Goal: Task Accomplishment & Management: Manage account settings

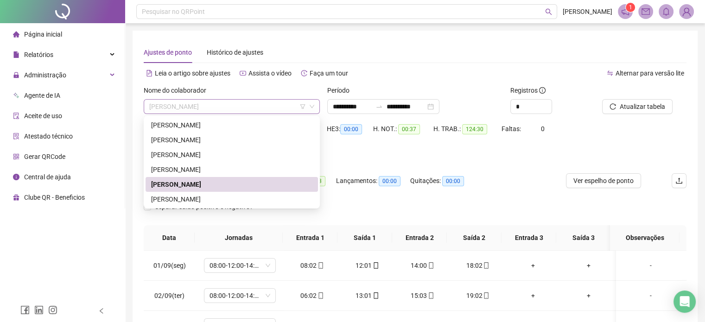
click at [256, 105] on span "[PERSON_NAME]" at bounding box center [231, 107] width 165 height 14
click at [639, 104] on span "Atualizar tabela" at bounding box center [641, 106] width 45 height 10
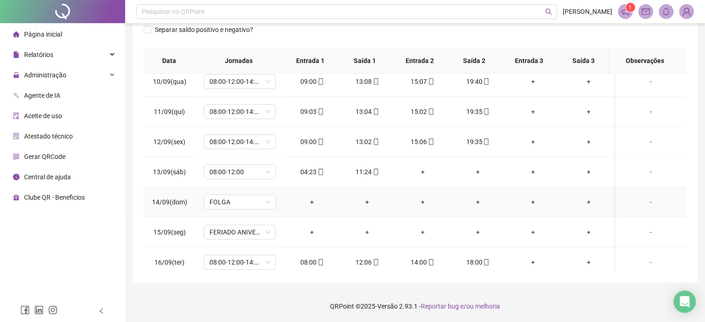
scroll to position [373, 0]
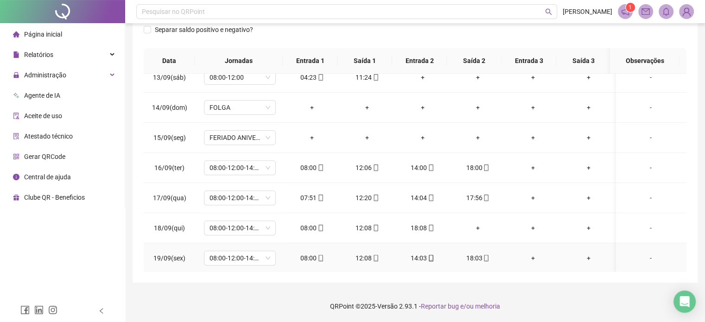
click at [476, 254] on div "18:03" at bounding box center [477, 258] width 40 height 10
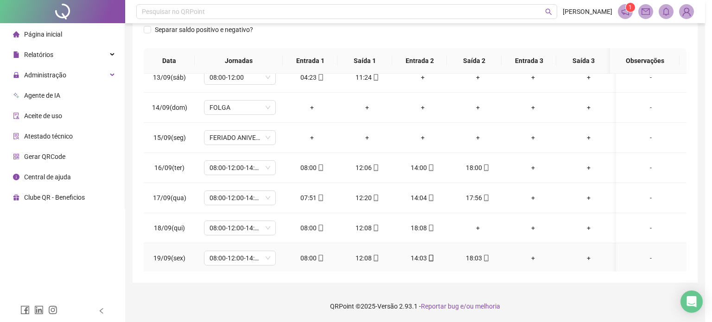
type input "**********"
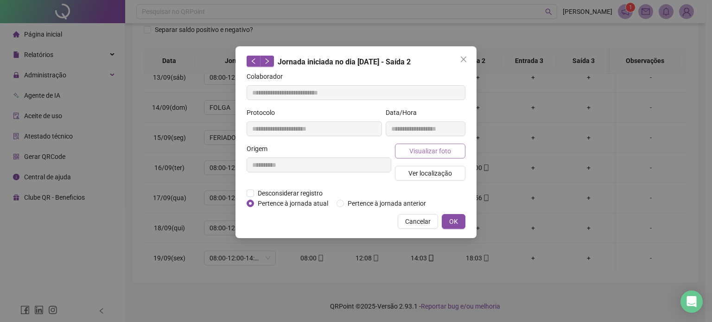
click at [419, 148] on span "Visualizar foto" at bounding box center [430, 151] width 42 height 10
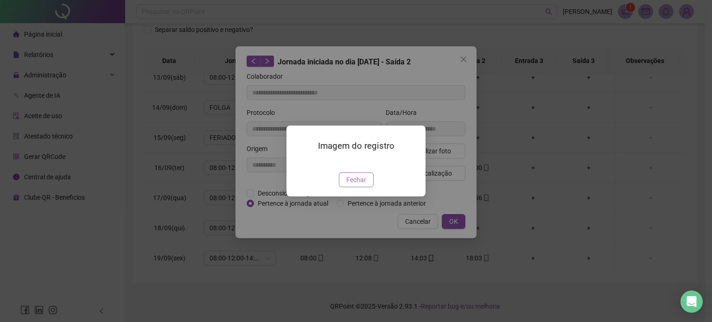
click at [352, 187] on button "Fechar" at bounding box center [356, 179] width 35 height 15
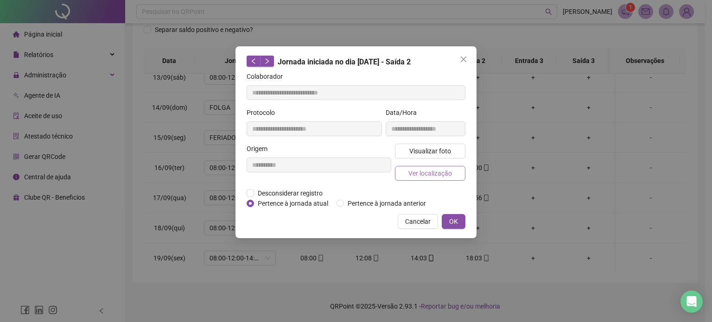
click at [421, 172] on span "Ver localização" at bounding box center [430, 173] width 44 height 10
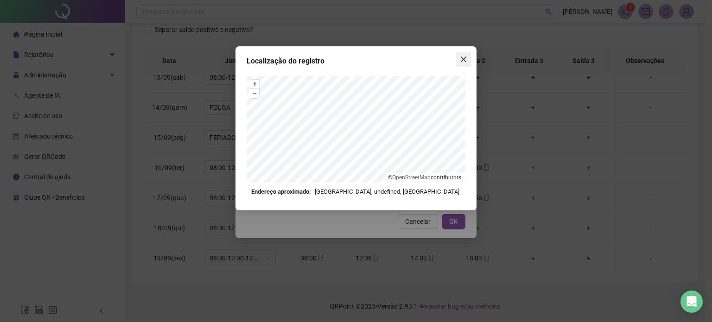
click at [467, 59] on span "Close" at bounding box center [463, 59] width 15 height 7
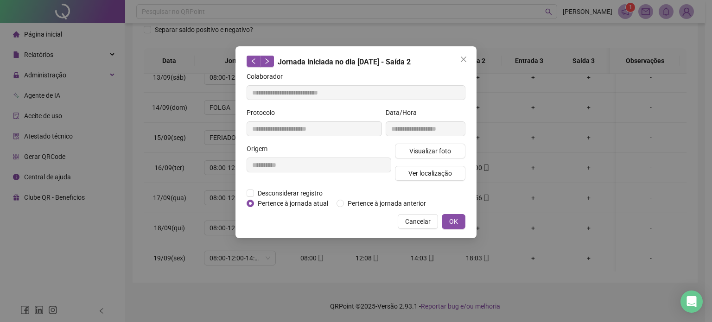
click at [462, 61] on icon "close" at bounding box center [463, 59] width 7 height 7
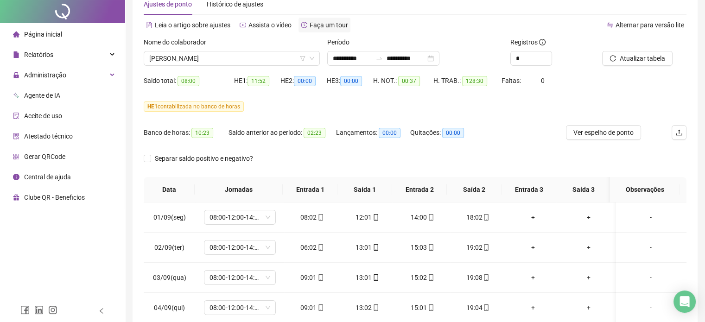
scroll to position [0, 0]
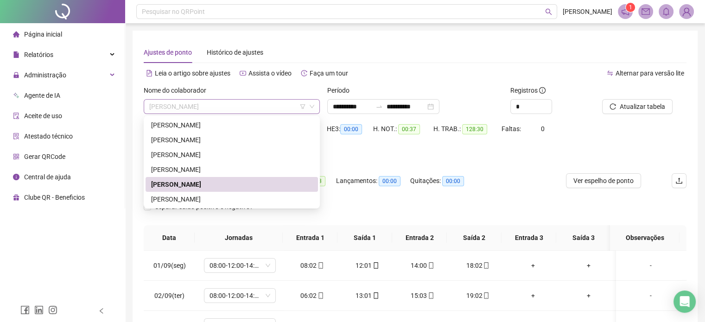
click at [278, 104] on span "[PERSON_NAME]" at bounding box center [231, 107] width 165 height 14
click at [207, 142] on div "[PERSON_NAME]" at bounding box center [231, 140] width 161 height 10
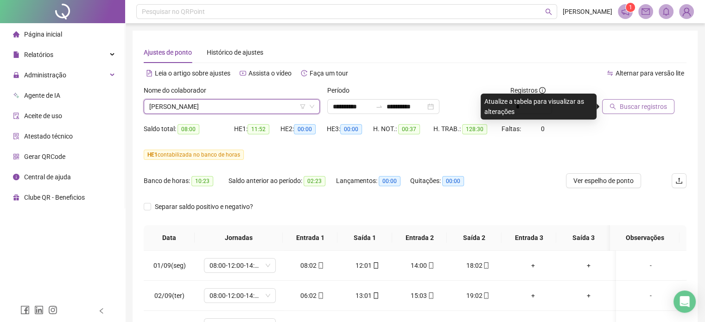
click at [639, 109] on span "Buscar registros" at bounding box center [642, 106] width 47 height 10
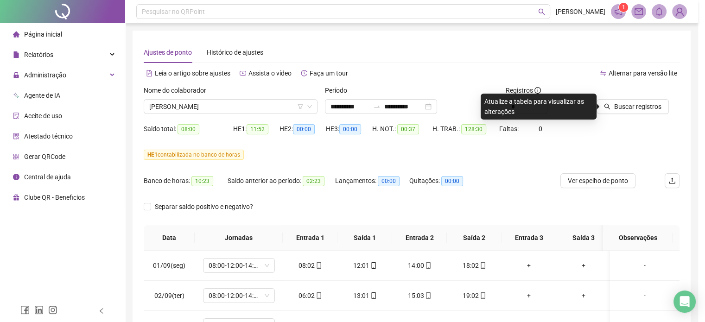
click at [644, 103] on div "Buscando registros Os registros de ponto estão sendo buscados... OK" at bounding box center [352, 161] width 705 height 322
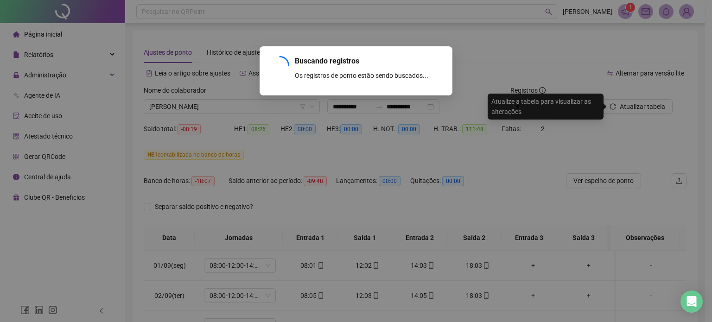
click at [612, 107] on div "Buscando registros Os registros de ponto estão sendo buscados... OK" at bounding box center [356, 161] width 712 height 322
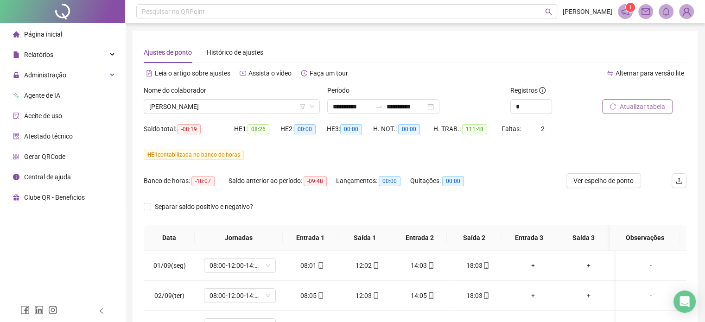
click at [625, 104] on span "Atualizar tabela" at bounding box center [641, 106] width 45 height 10
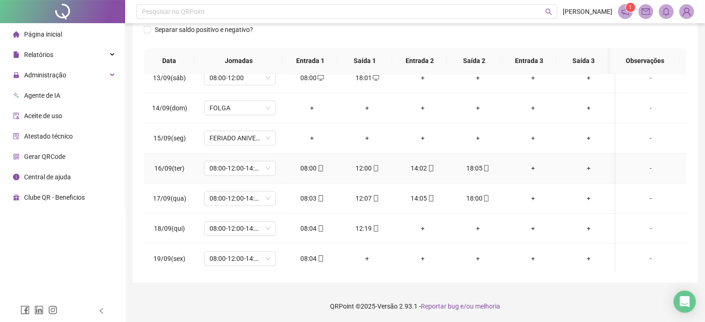
scroll to position [373, 0]
click at [89, 68] on div "Administração" at bounding box center [62, 75] width 121 height 19
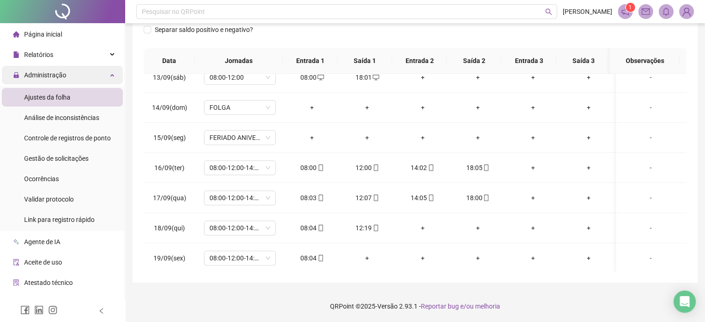
click at [79, 77] on div "Administração" at bounding box center [62, 75] width 121 height 19
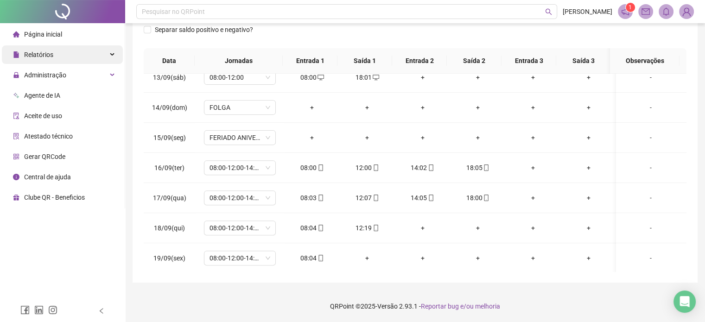
click at [101, 56] on div "Relatórios" at bounding box center [62, 54] width 121 height 19
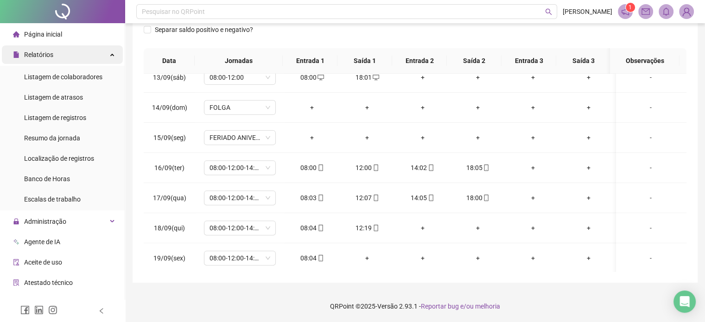
click at [82, 63] on div "Relatórios" at bounding box center [62, 54] width 121 height 19
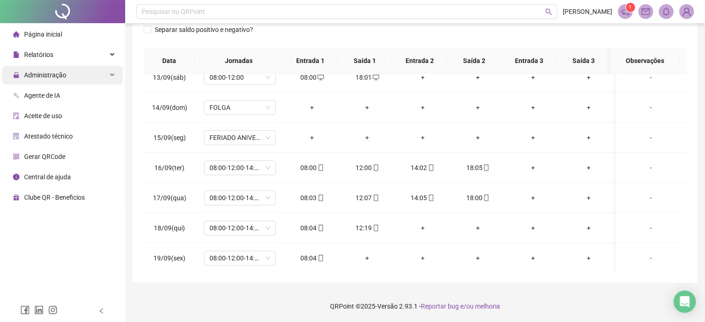
click at [70, 80] on div "Administração" at bounding box center [62, 75] width 121 height 19
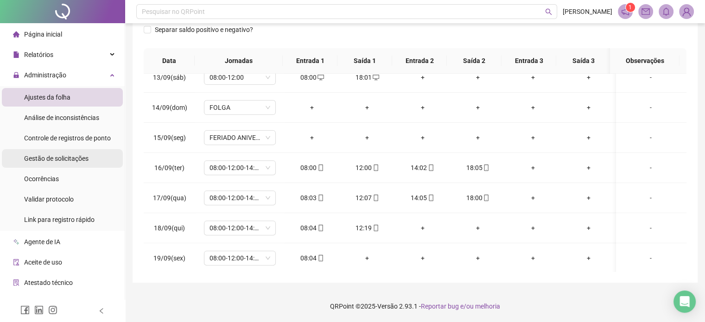
click at [65, 160] on span "Gestão de solicitações" at bounding box center [56, 158] width 64 height 7
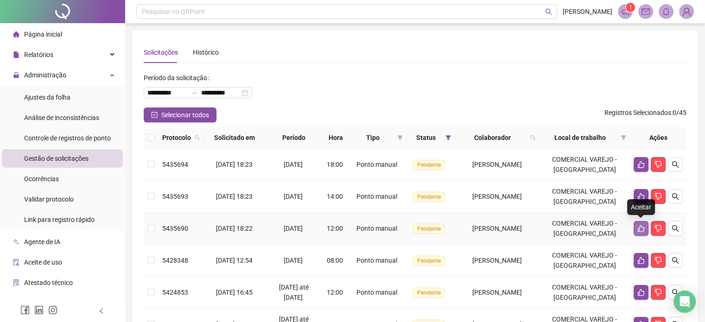
click at [641, 231] on icon "like" at bounding box center [641, 228] width 6 height 7
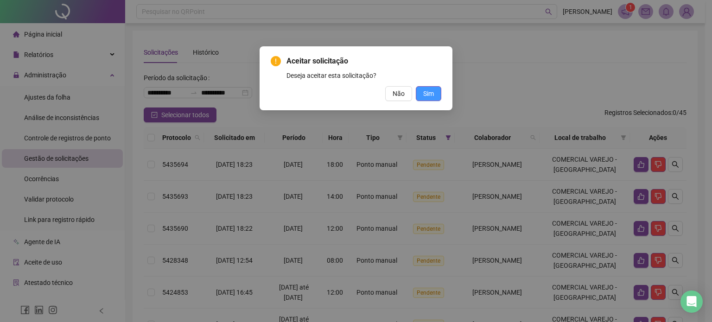
click at [430, 92] on span "Sim" at bounding box center [428, 93] width 11 height 10
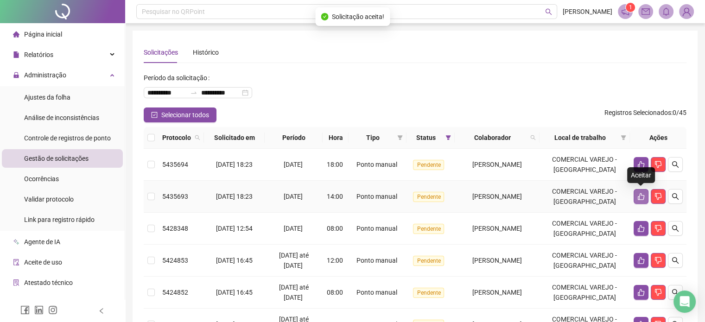
click at [640, 197] on icon "like" at bounding box center [640, 196] width 7 height 7
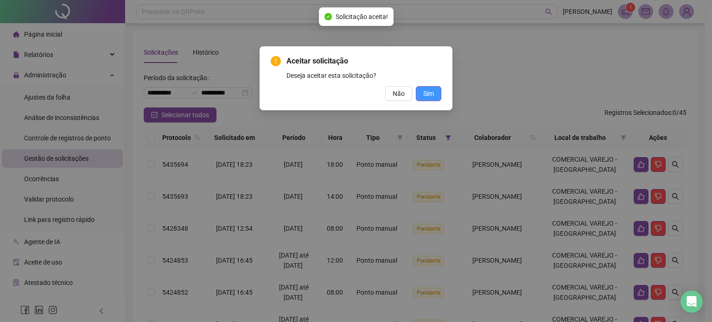
click at [430, 100] on button "Sim" at bounding box center [428, 93] width 25 height 15
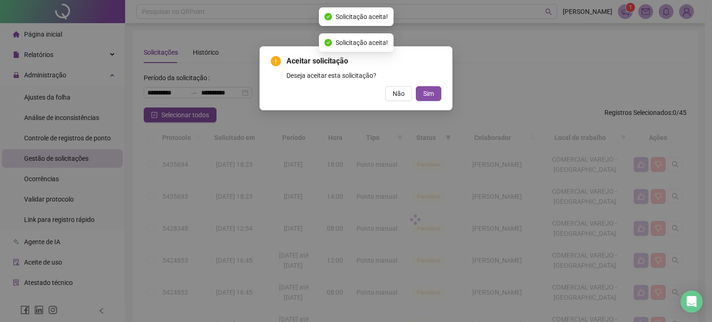
click at [431, 102] on div "Aceitar solicitação Deseja aceitar esta solicitação? Não Sim" at bounding box center [356, 161] width 712 height 322
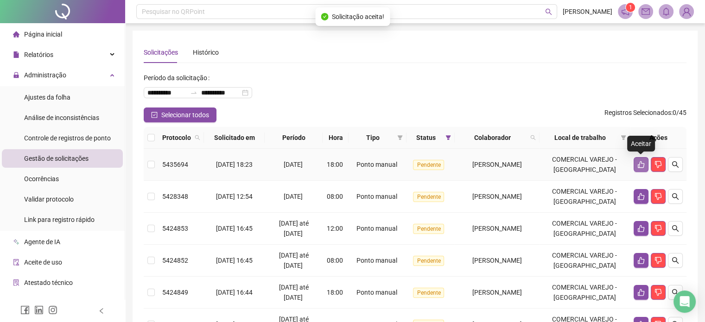
click at [639, 158] on button "button" at bounding box center [640, 164] width 15 height 15
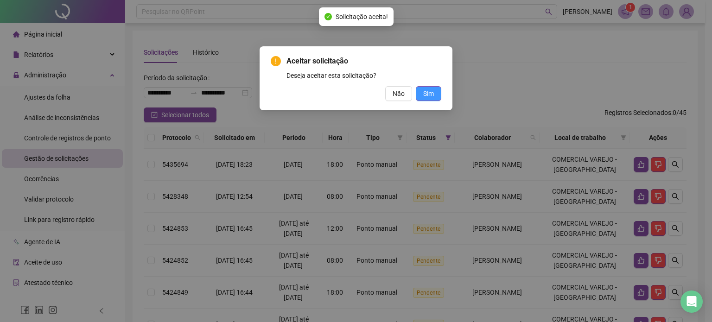
click at [430, 97] on span "Sim" at bounding box center [428, 93] width 11 height 10
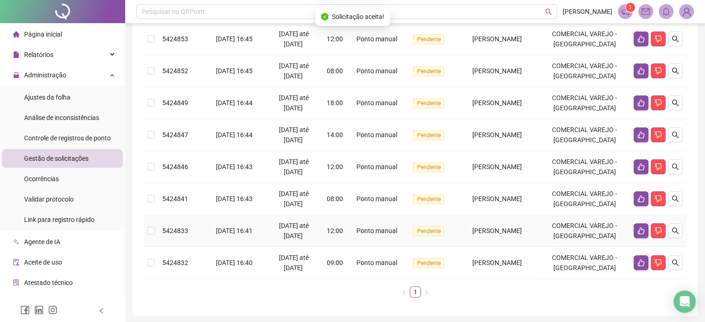
scroll to position [190, 0]
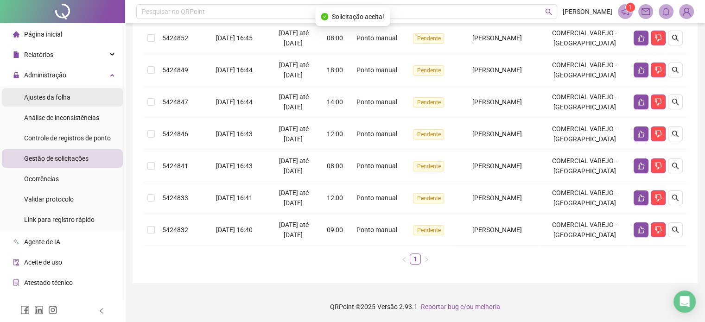
click at [59, 98] on span "Ajustes da folha" at bounding box center [47, 97] width 46 height 7
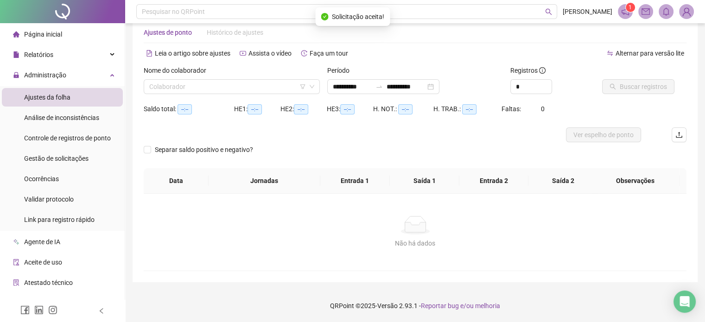
scroll to position [19, 0]
click at [247, 84] on input "search" at bounding box center [227, 87] width 157 height 14
click at [237, 88] on input "search" at bounding box center [227, 87] width 157 height 14
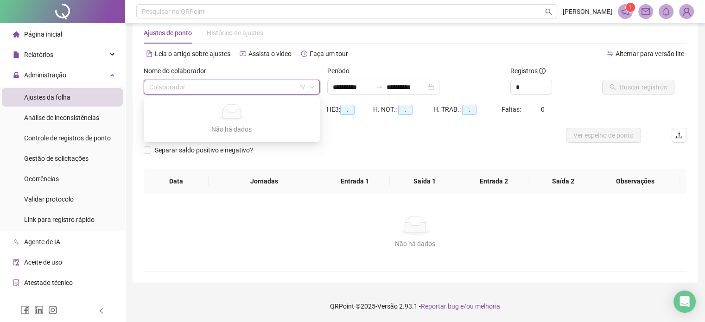
click at [234, 88] on input "search" at bounding box center [227, 87] width 157 height 14
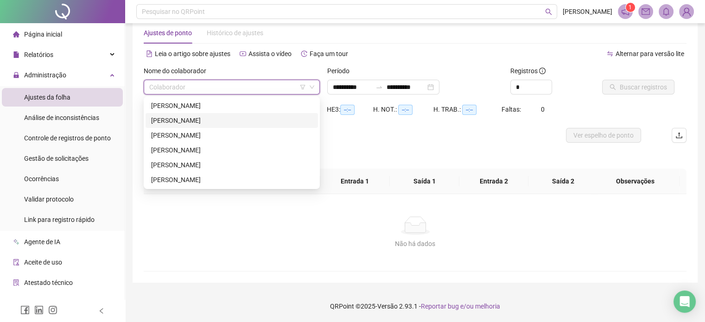
click at [202, 122] on div "[PERSON_NAME]" at bounding box center [231, 120] width 161 height 10
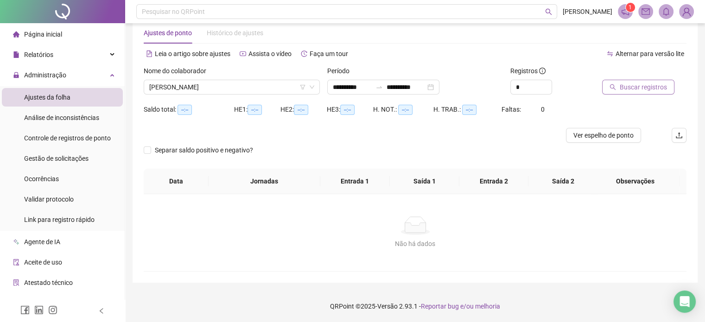
click at [639, 87] on span "Buscar registros" at bounding box center [642, 87] width 47 height 10
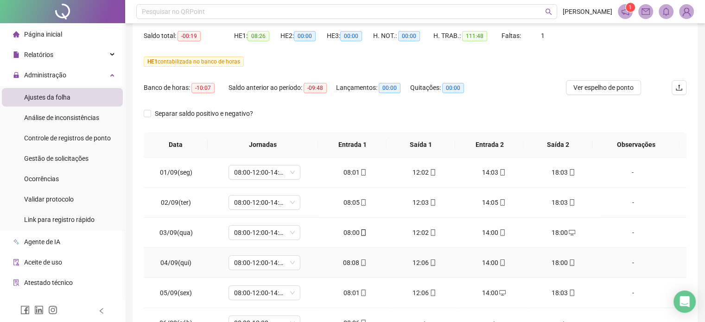
scroll to position [0, 0]
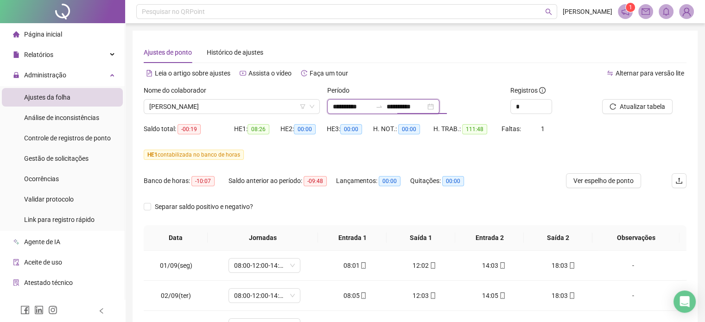
click at [402, 107] on input "**********" at bounding box center [405, 106] width 39 height 10
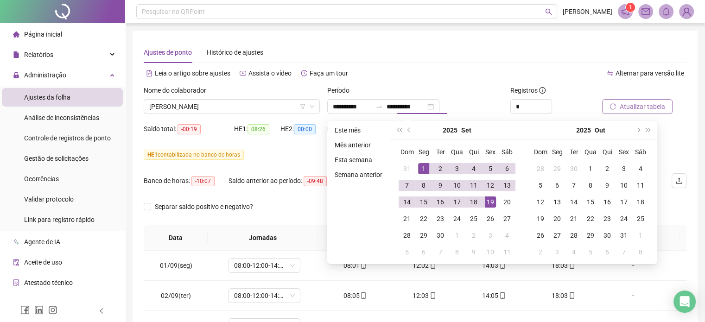
type input "**********"
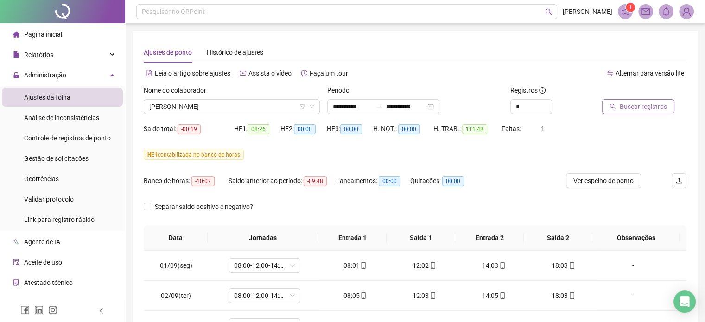
click at [631, 112] on button "Buscar registros" at bounding box center [638, 106] width 72 height 15
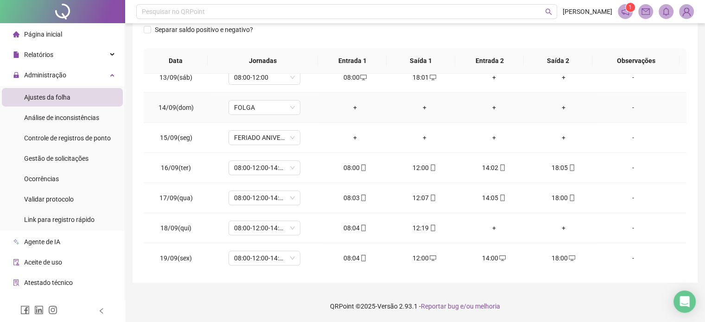
scroll to position [234, 0]
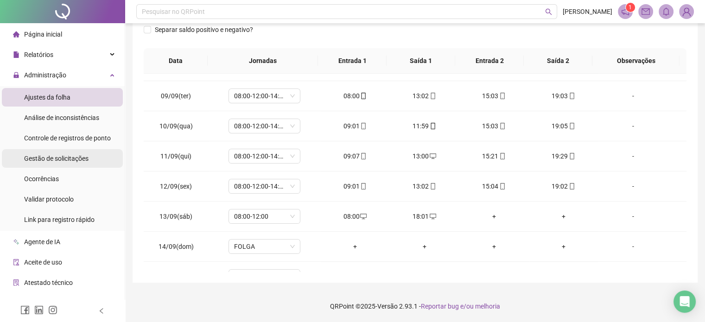
click at [37, 159] on span "Gestão de solicitações" at bounding box center [56, 158] width 64 height 7
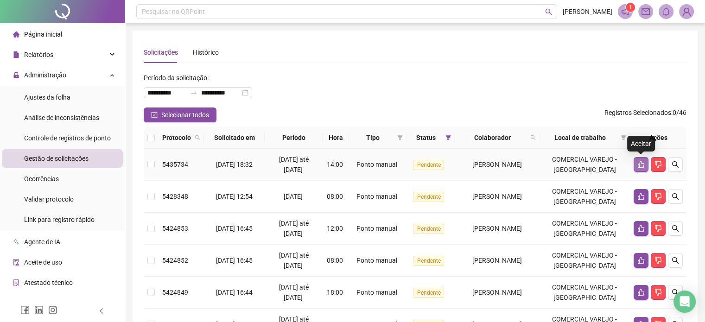
click at [641, 165] on icon "like" at bounding box center [640, 164] width 7 height 7
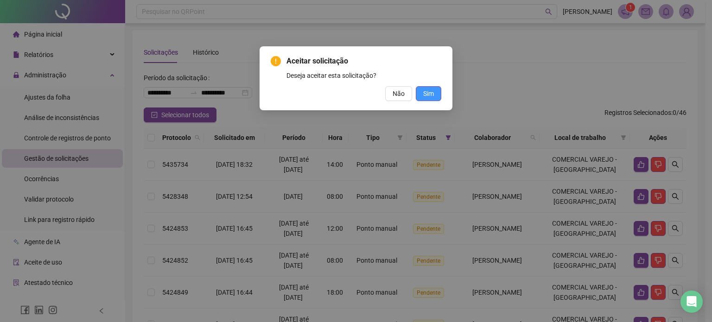
click at [435, 96] on button "Sim" at bounding box center [428, 93] width 25 height 15
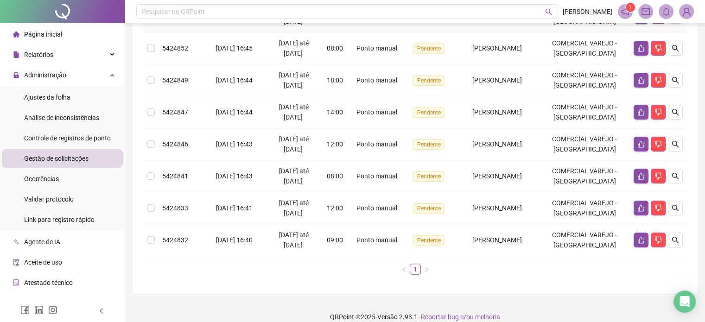
scroll to position [190, 0]
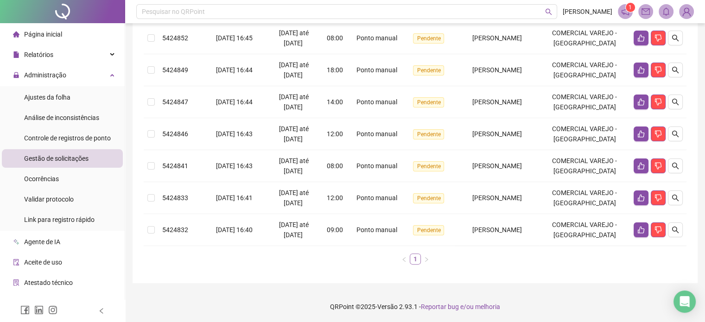
click at [411, 259] on link "1" at bounding box center [415, 259] width 10 height 10
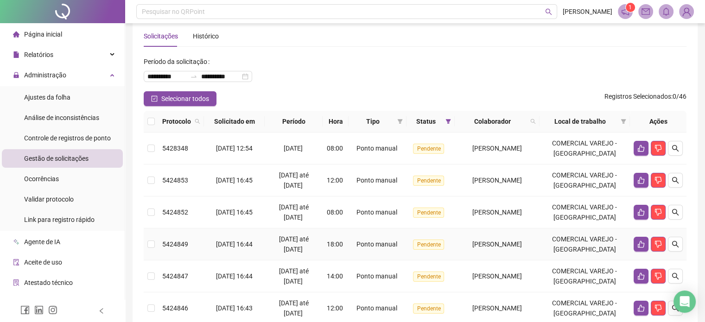
scroll to position [0, 0]
